Goal: Transaction & Acquisition: Purchase product/service

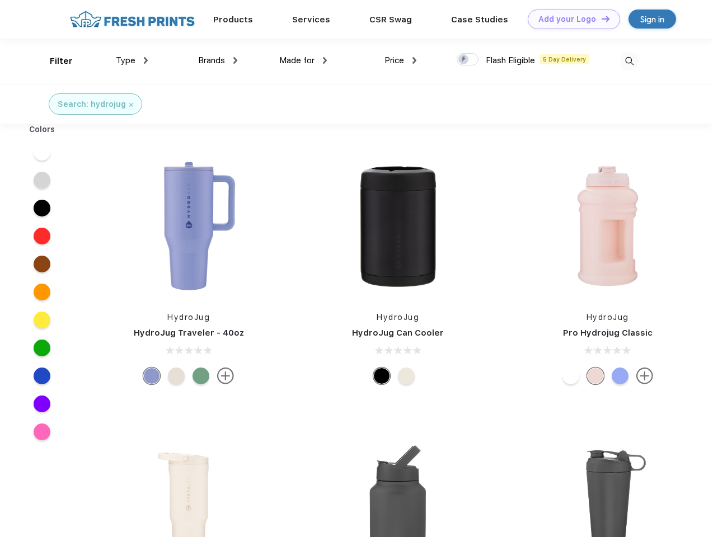
click at [569, 19] on link "Add your Logo Design Tool" at bounding box center [573, 20] width 92 height 20
click at [0, 0] on div "Design Tool" at bounding box center [0, 0] width 0 height 0
click at [600, 18] on link "Add your Logo Design Tool" at bounding box center [573, 20] width 92 height 20
click at [54, 61] on div "Filter" at bounding box center [61, 61] width 23 height 13
click at [132, 60] on span "Type" at bounding box center [126, 60] width 20 height 10
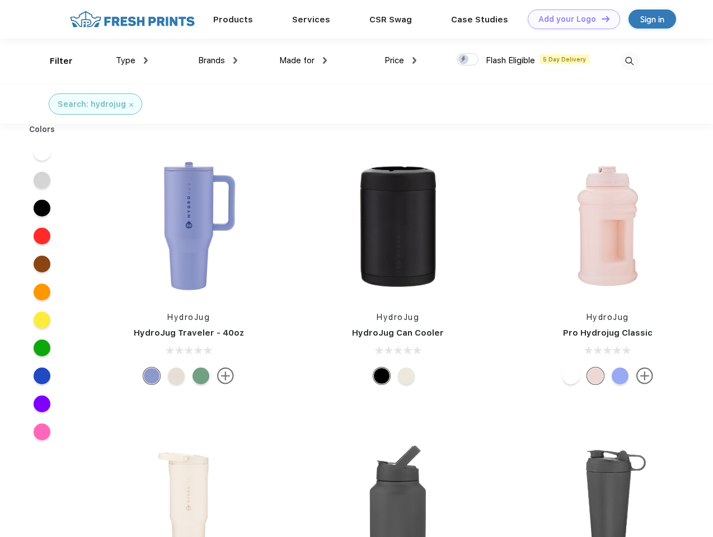
click at [218, 60] on span "Brands" at bounding box center [211, 60] width 27 height 10
click at [303, 60] on span "Made for" at bounding box center [296, 60] width 35 height 10
click at [400, 60] on span "Price" at bounding box center [394, 60] width 20 height 10
click at [468, 60] on div at bounding box center [467, 59] width 22 height 12
click at [464, 60] on input "checkbox" at bounding box center [459, 56] width 7 height 7
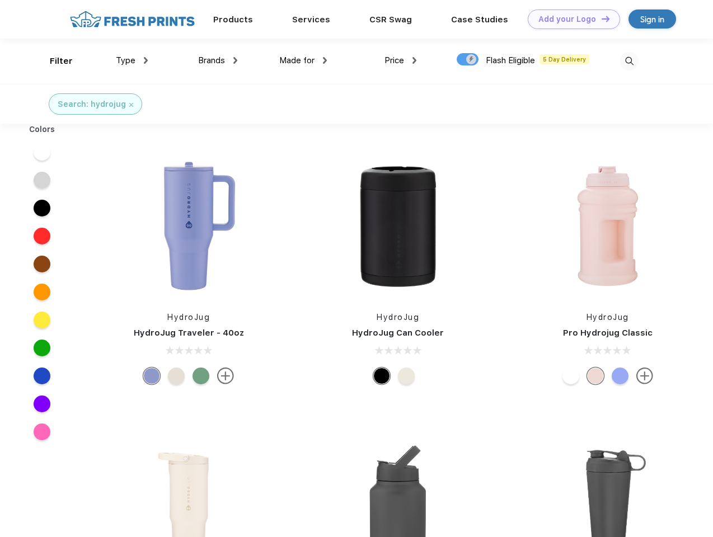
click at [629, 61] on img at bounding box center [629, 61] width 18 height 18
